Goal: Task Accomplishment & Management: Use online tool/utility

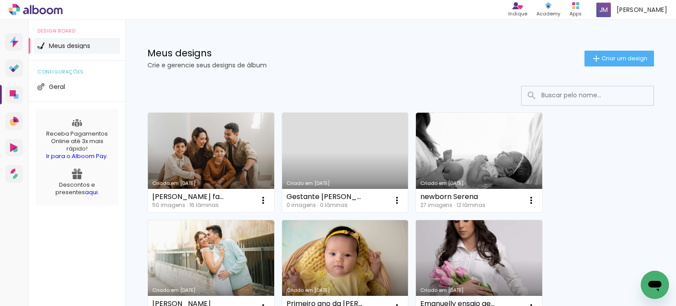
scroll to position [88, 0]
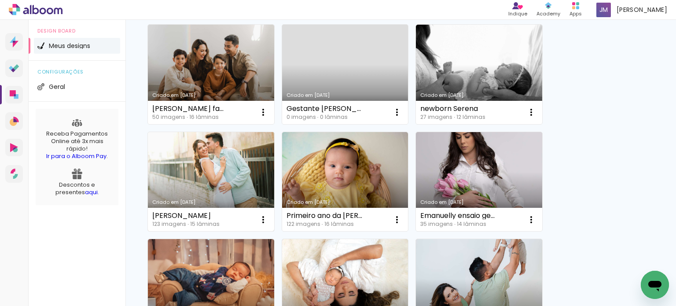
click at [234, 180] on link "Criado em [DATE]" at bounding box center [211, 181] width 126 height 99
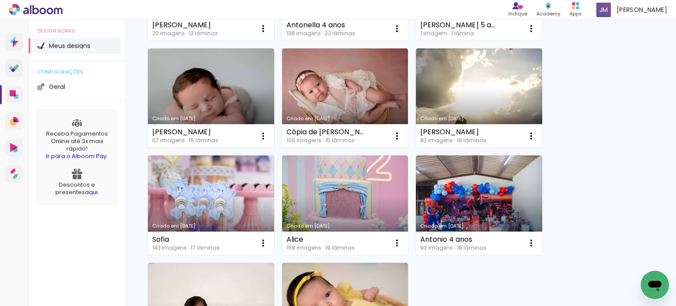
scroll to position [718, 0]
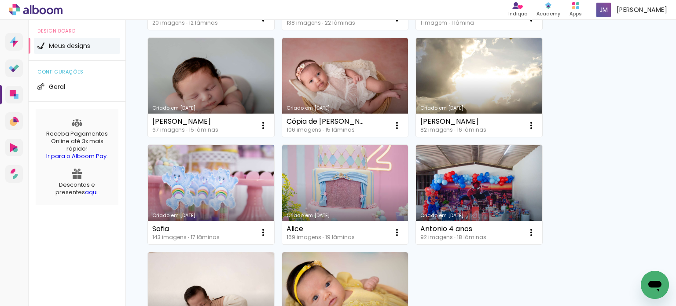
click at [215, 198] on link "Criado em [DATE]" at bounding box center [211, 194] width 126 height 99
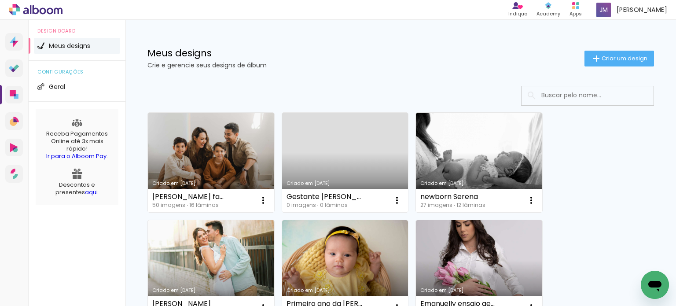
click at [194, 261] on link "Criado em [DATE]" at bounding box center [211, 269] width 126 height 99
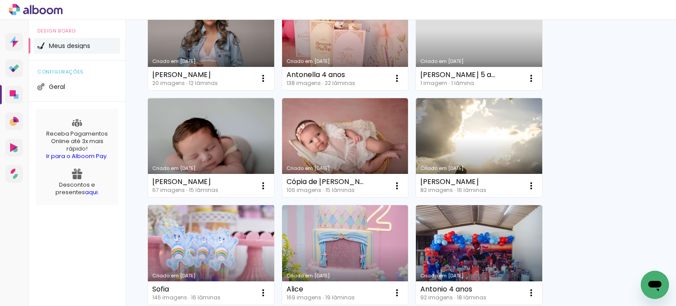
scroll to position [614, 0]
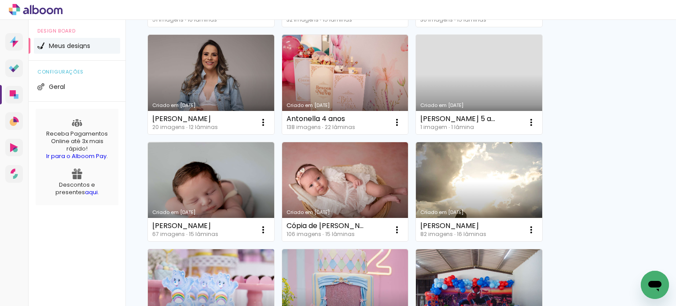
click at [206, 255] on link "Criado em [DATE]" at bounding box center [211, 298] width 126 height 99
